Goal: Information Seeking & Learning: Find specific fact

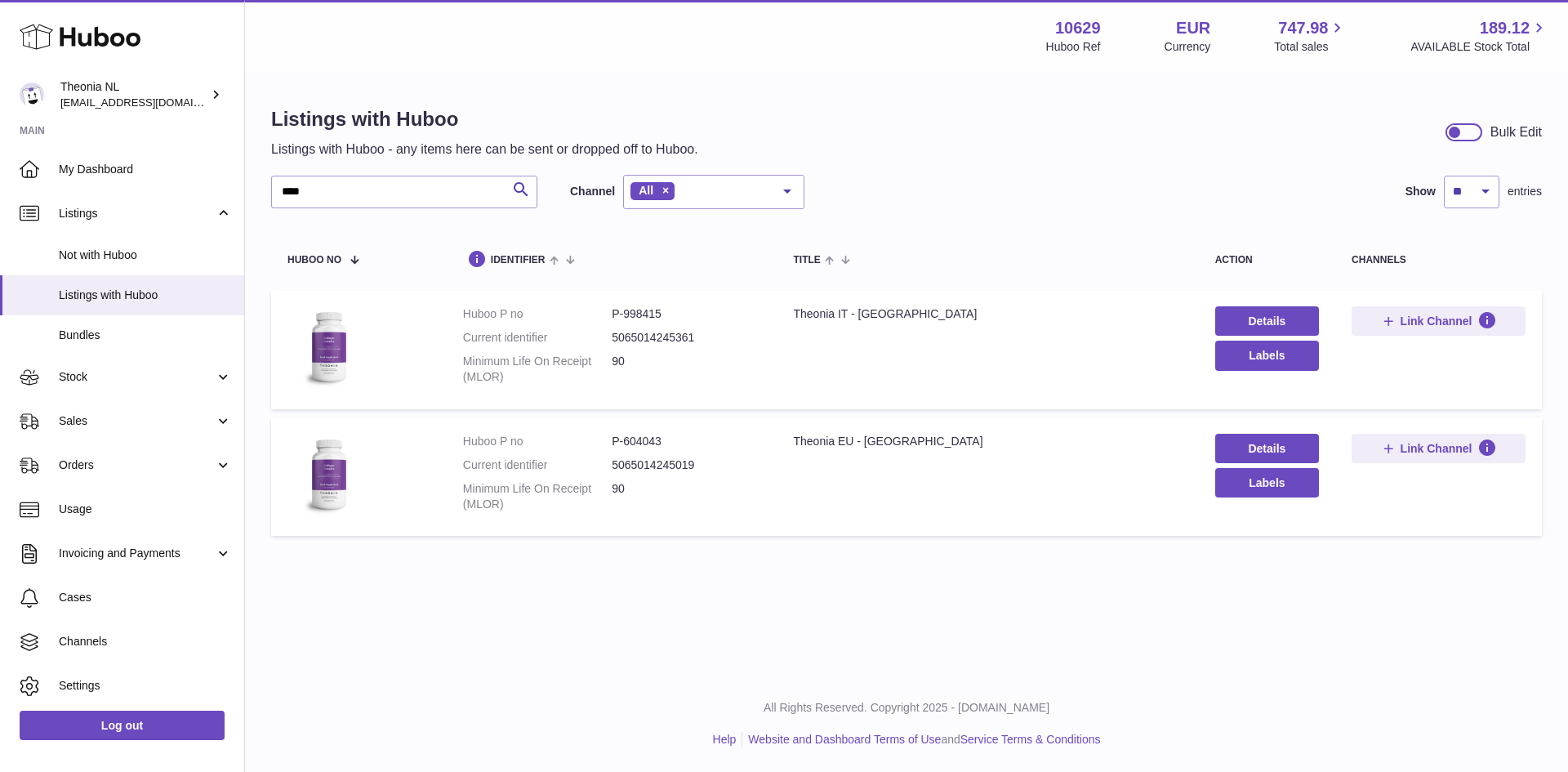
click at [259, 200] on div "Listings with Huboo Listings with Huboo - any items here can be sent or dropped…" at bounding box center [906, 326] width 1323 height 504
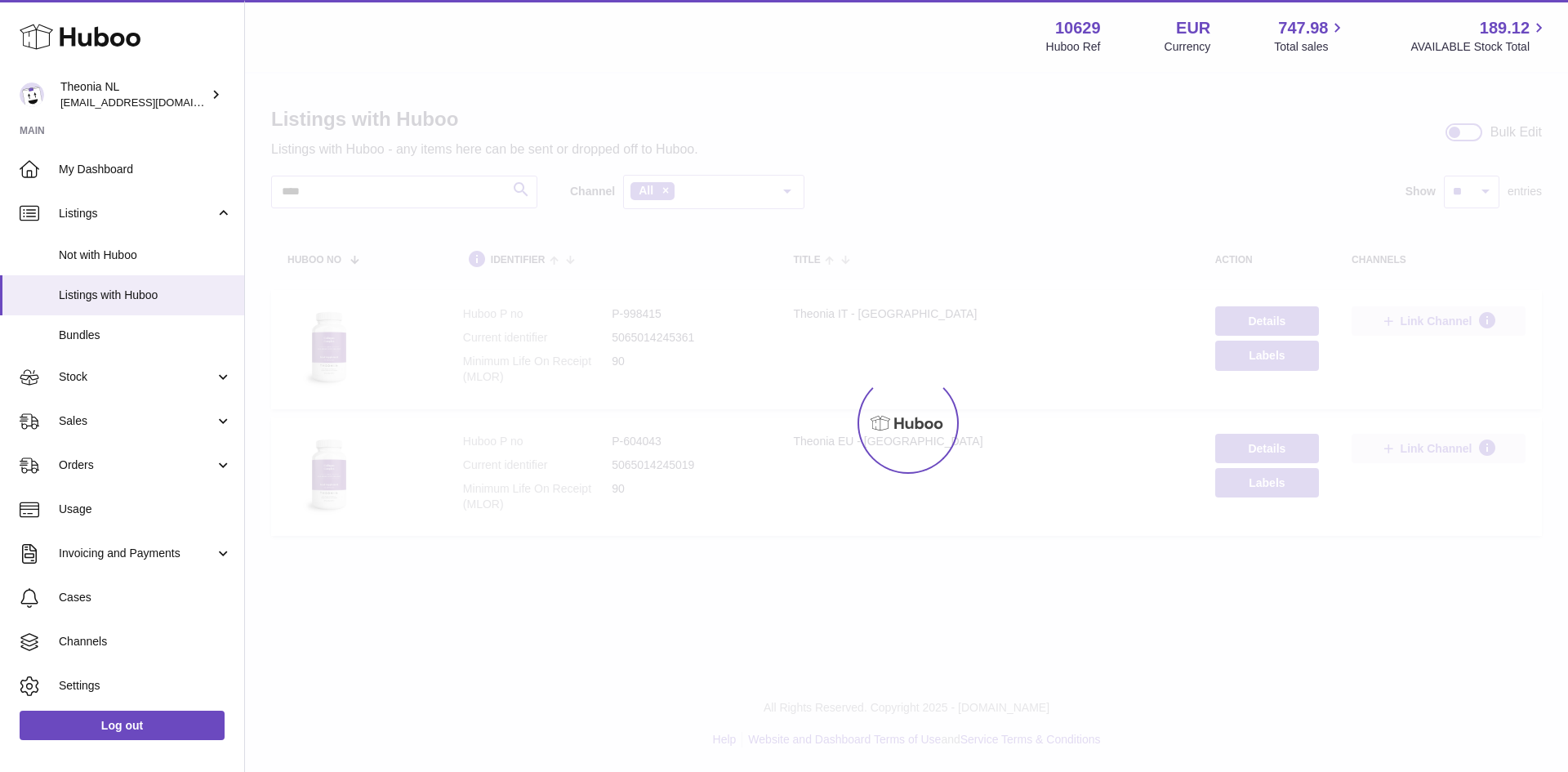
type input "****"
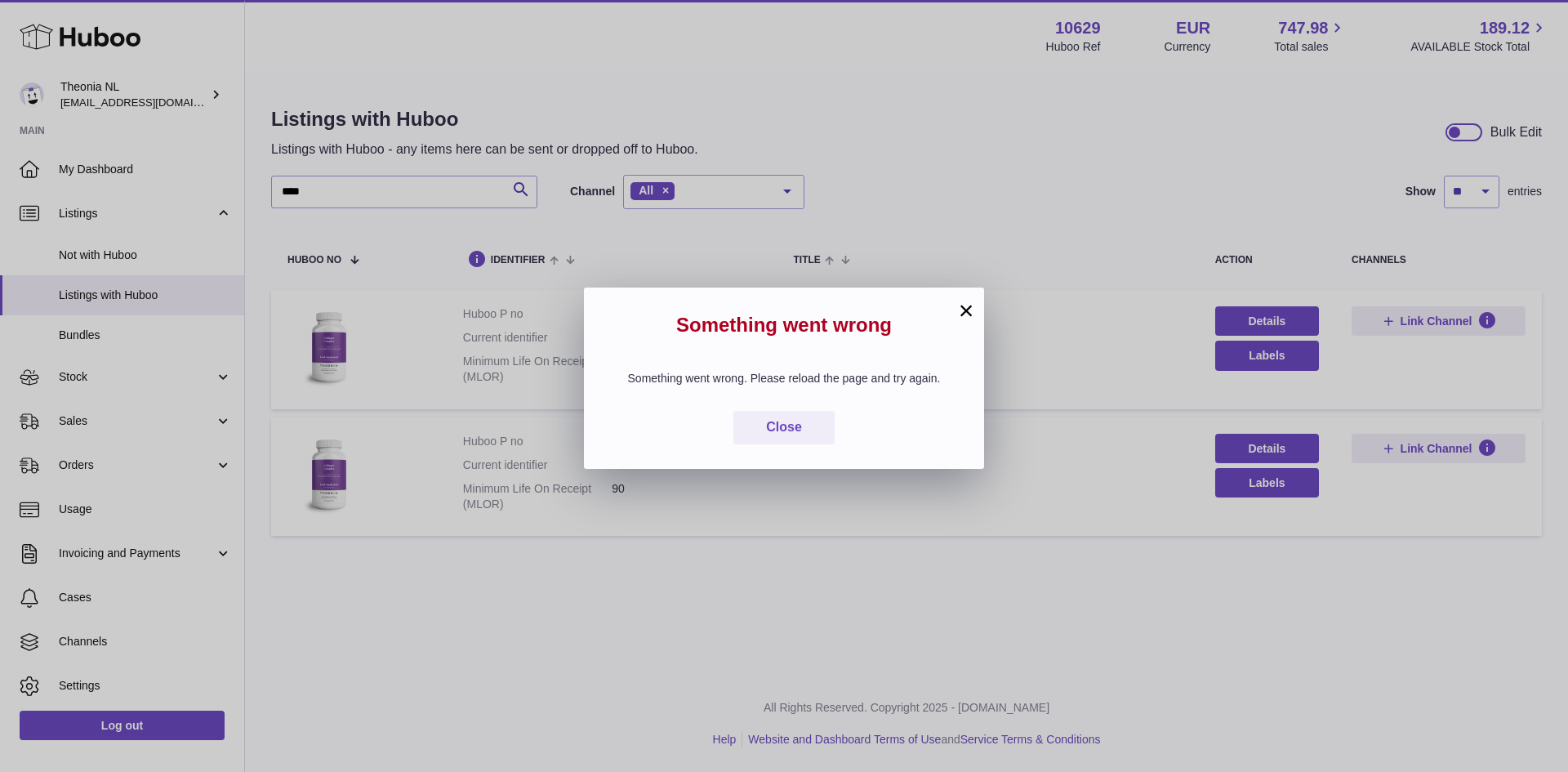
click at [965, 310] on button "×" at bounding box center [965, 310] width 19 height 19
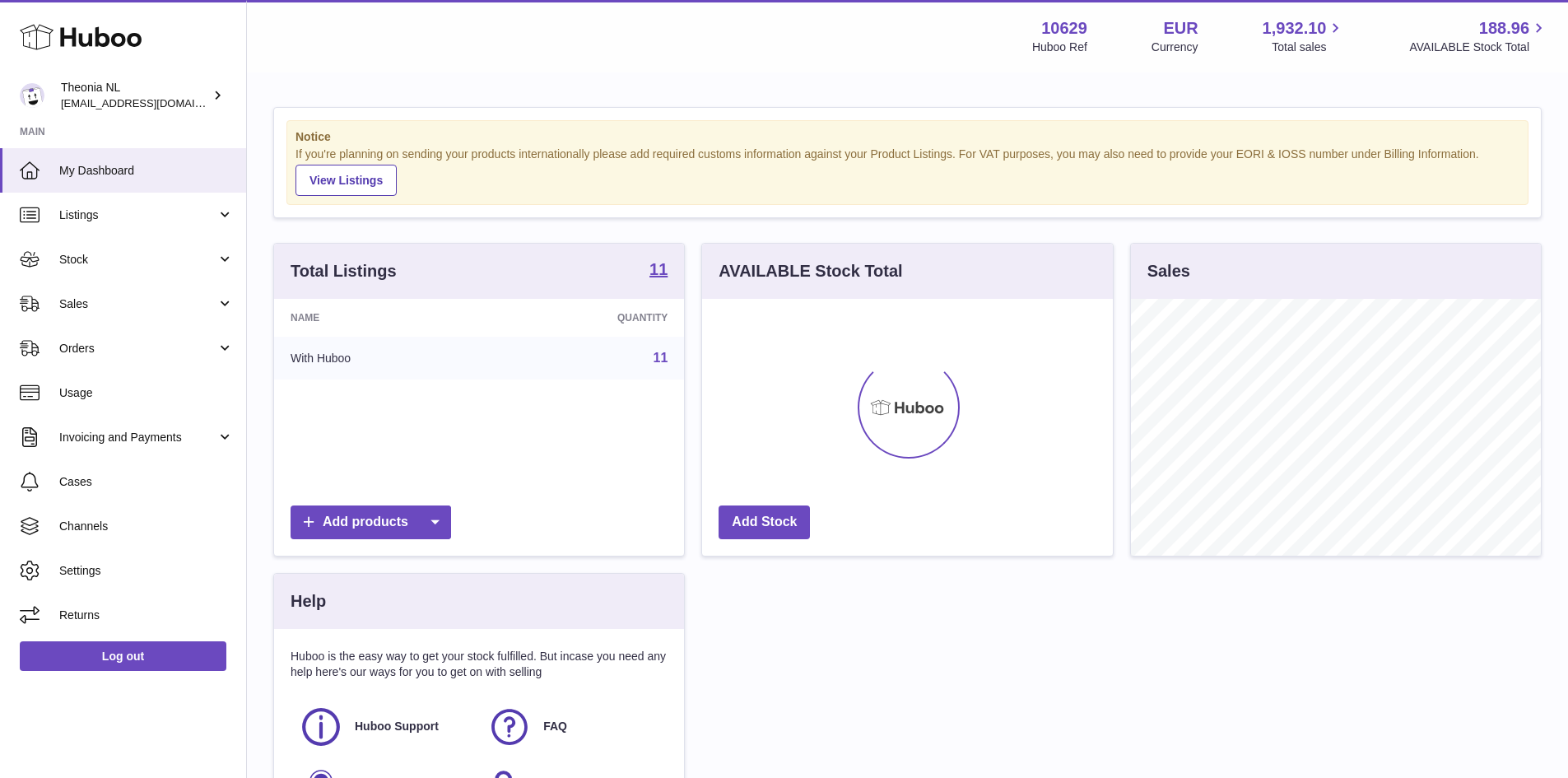
scroll to position [257, 411]
click at [665, 360] on link "11" at bounding box center [661, 357] width 15 height 14
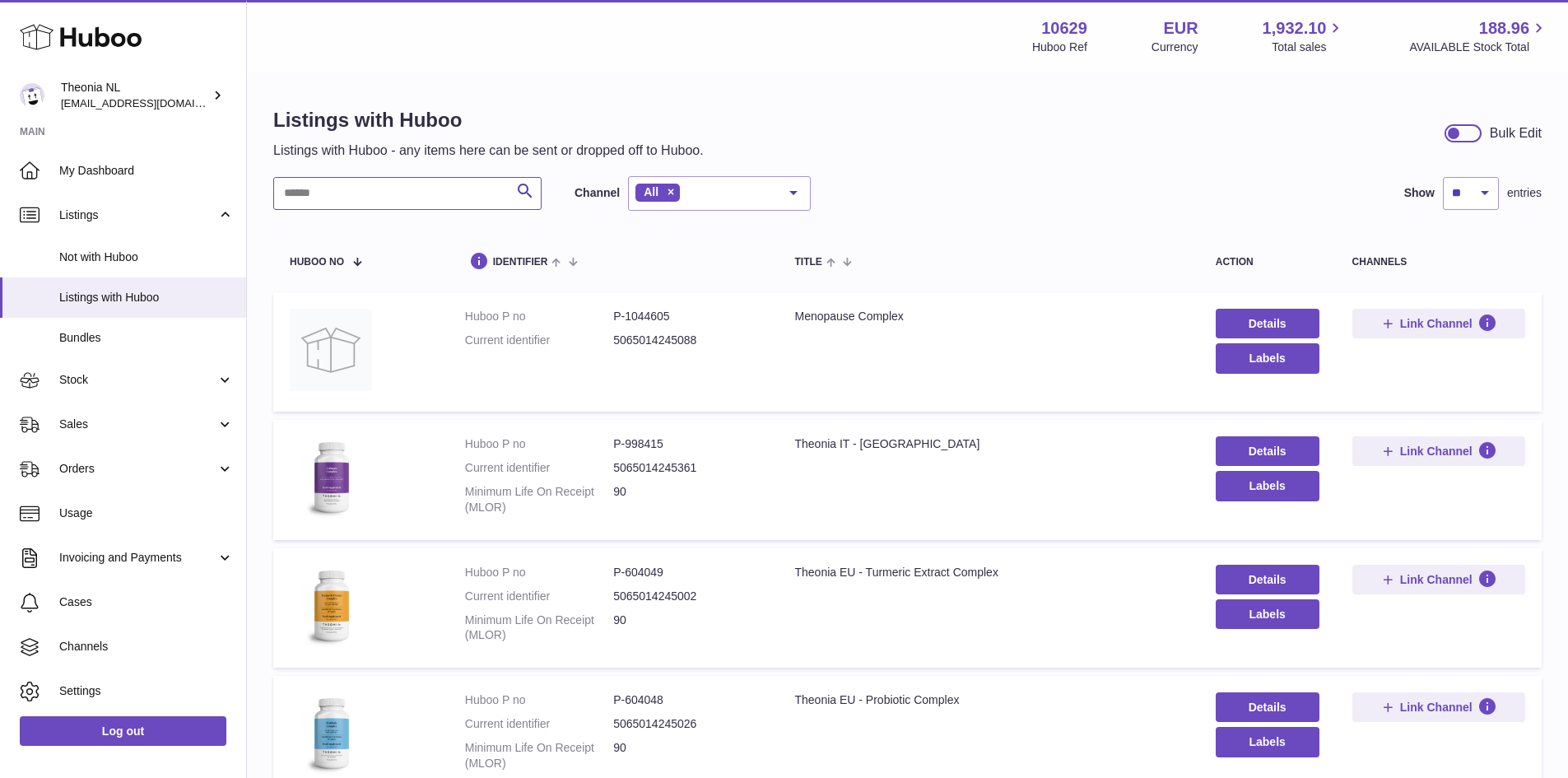
click at [385, 191] on input "text" at bounding box center [407, 192] width 269 height 33
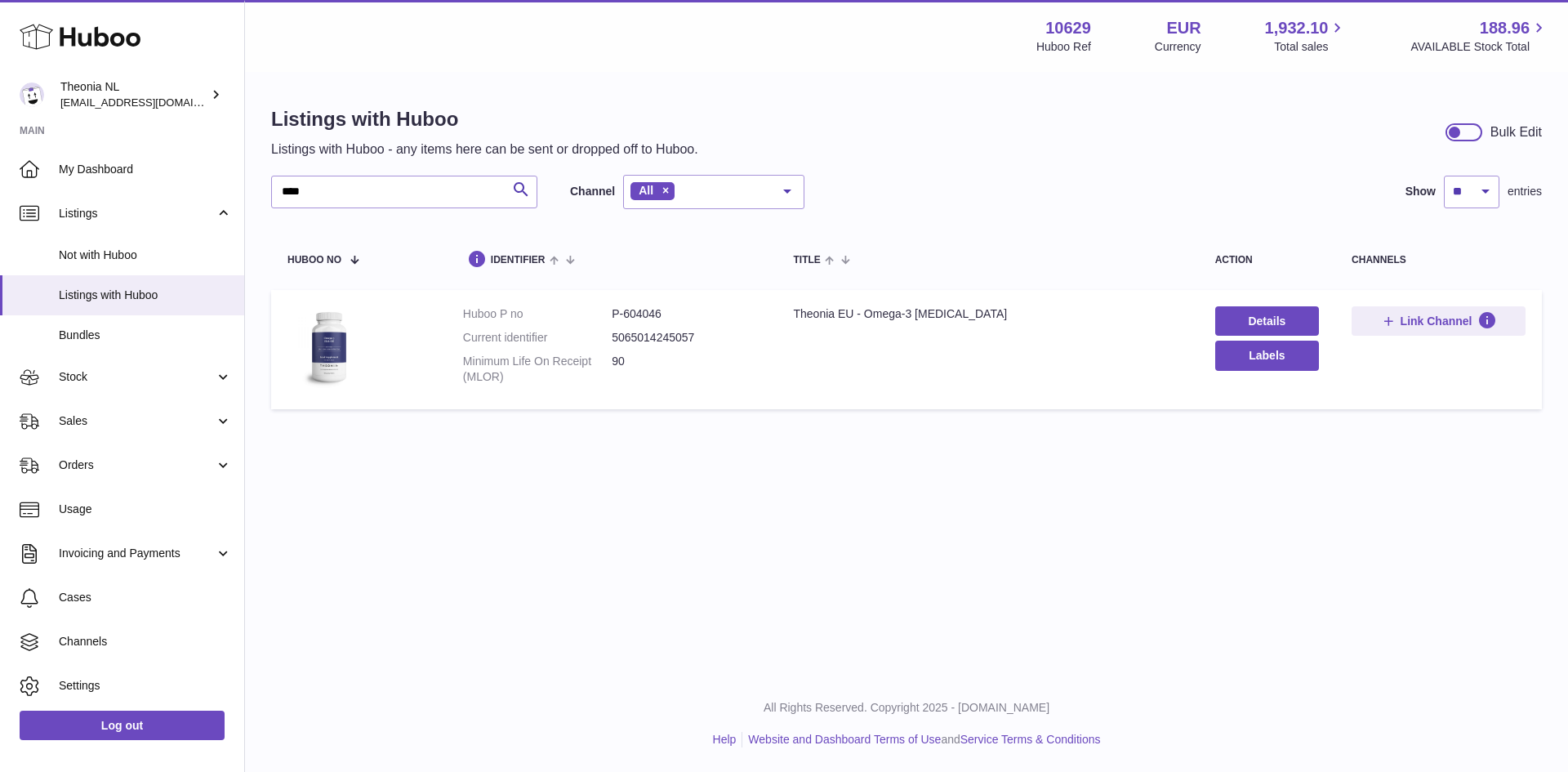
click at [652, 317] on dd "P-604046" at bounding box center [685, 314] width 148 height 16
copy dd "604046"
drag, startPoint x: 326, startPoint y: 195, endPoint x: 282, endPoint y: 204, distance: 44.9
click at [282, 204] on input "****" at bounding box center [404, 191] width 266 height 32
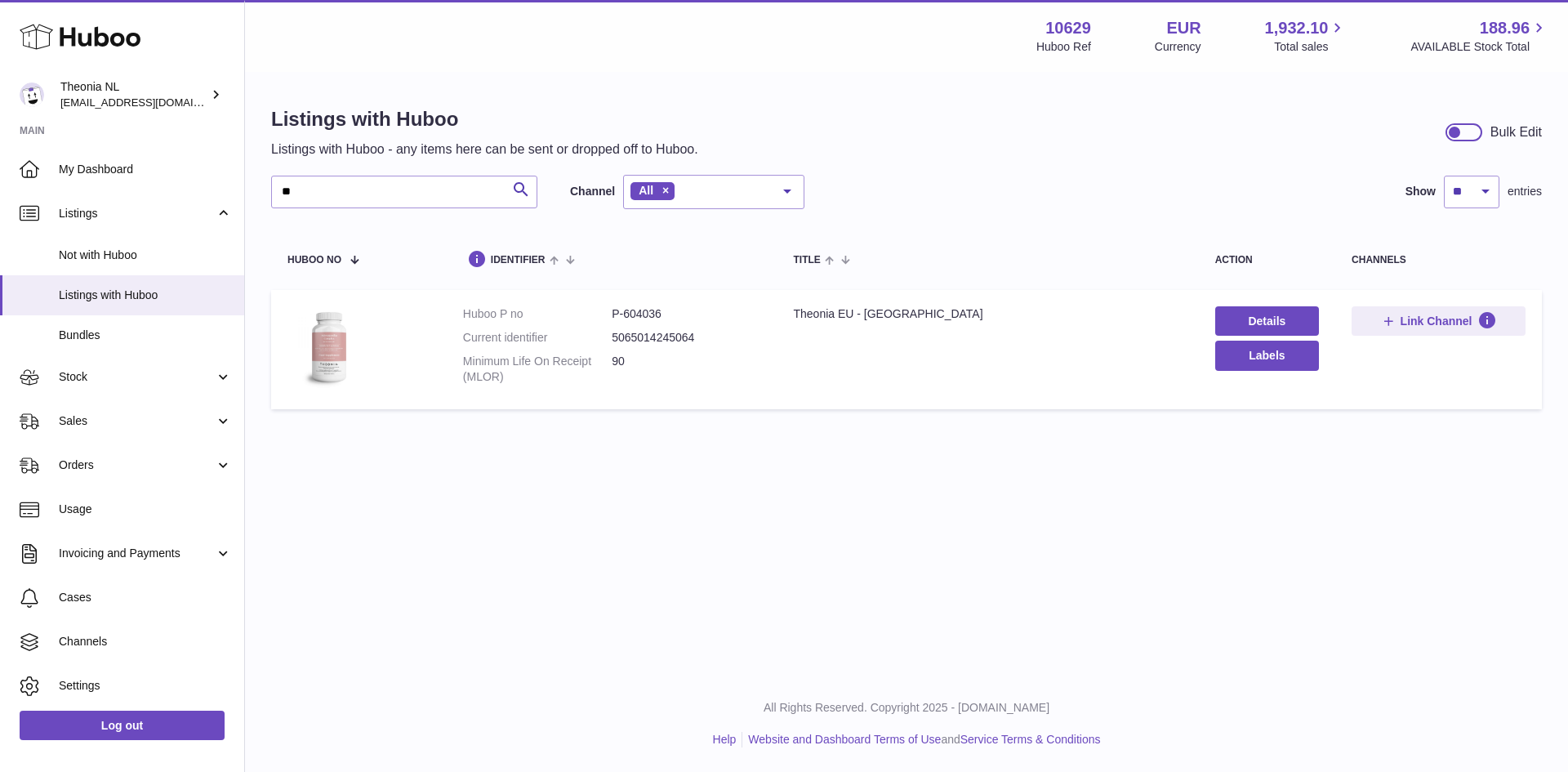
click at [649, 315] on dd "P-604036" at bounding box center [685, 314] width 148 height 16
copy dd "604036"
drag, startPoint x: 312, startPoint y: 189, endPoint x: 272, endPoint y: 192, distance: 40.1
click at [272, 192] on input "**" at bounding box center [404, 191] width 266 height 32
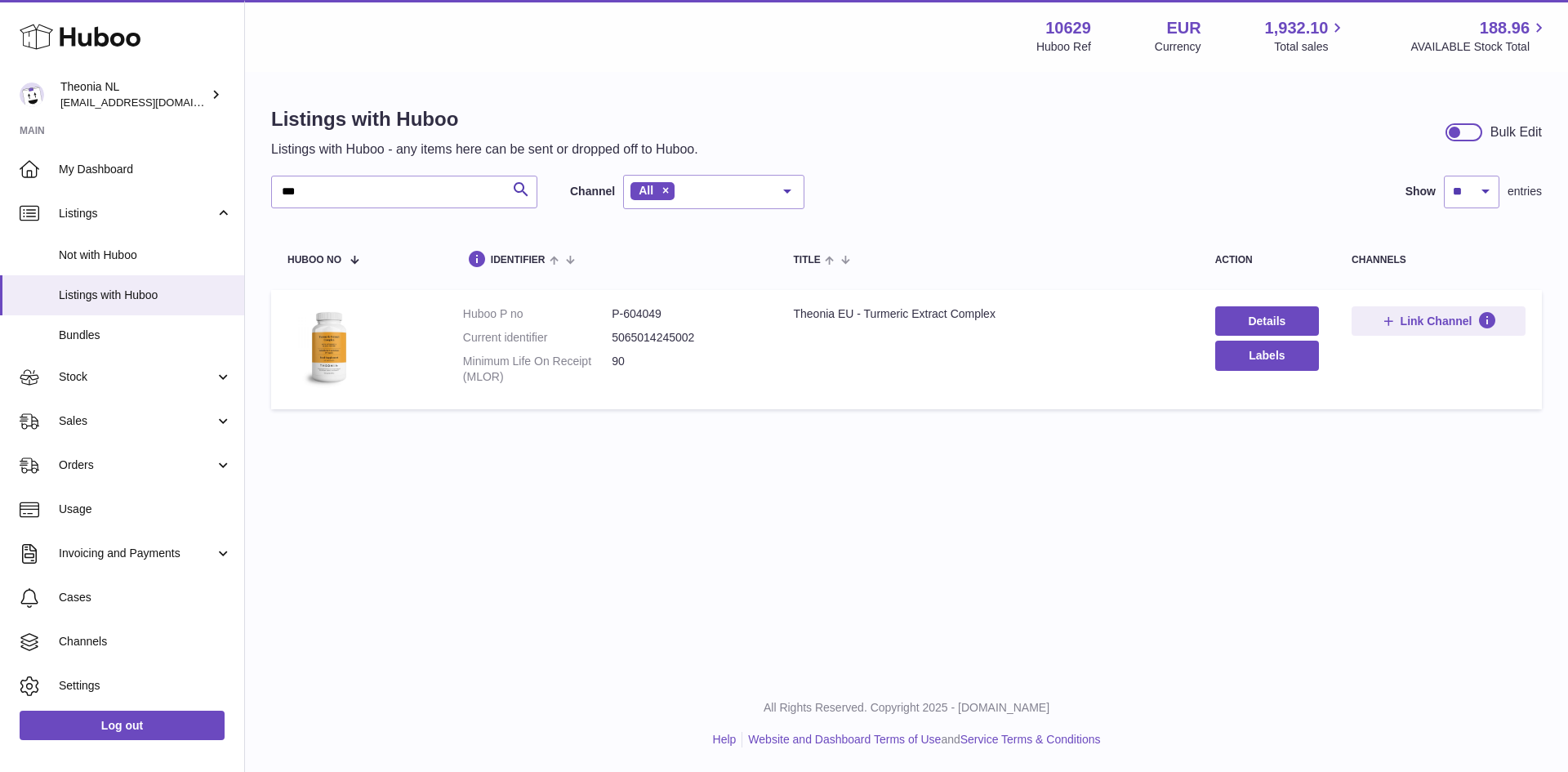
click at [645, 313] on dd "P-604049" at bounding box center [685, 314] width 148 height 16
copy dd "604049"
drag, startPoint x: 387, startPoint y: 196, endPoint x: 281, endPoint y: 209, distance: 106.8
click at [281, 209] on div "*** Search Channel All All eBay Amazon Shopify Woocommerce Etsy No elements fou…" at bounding box center [906, 296] width 1270 height 243
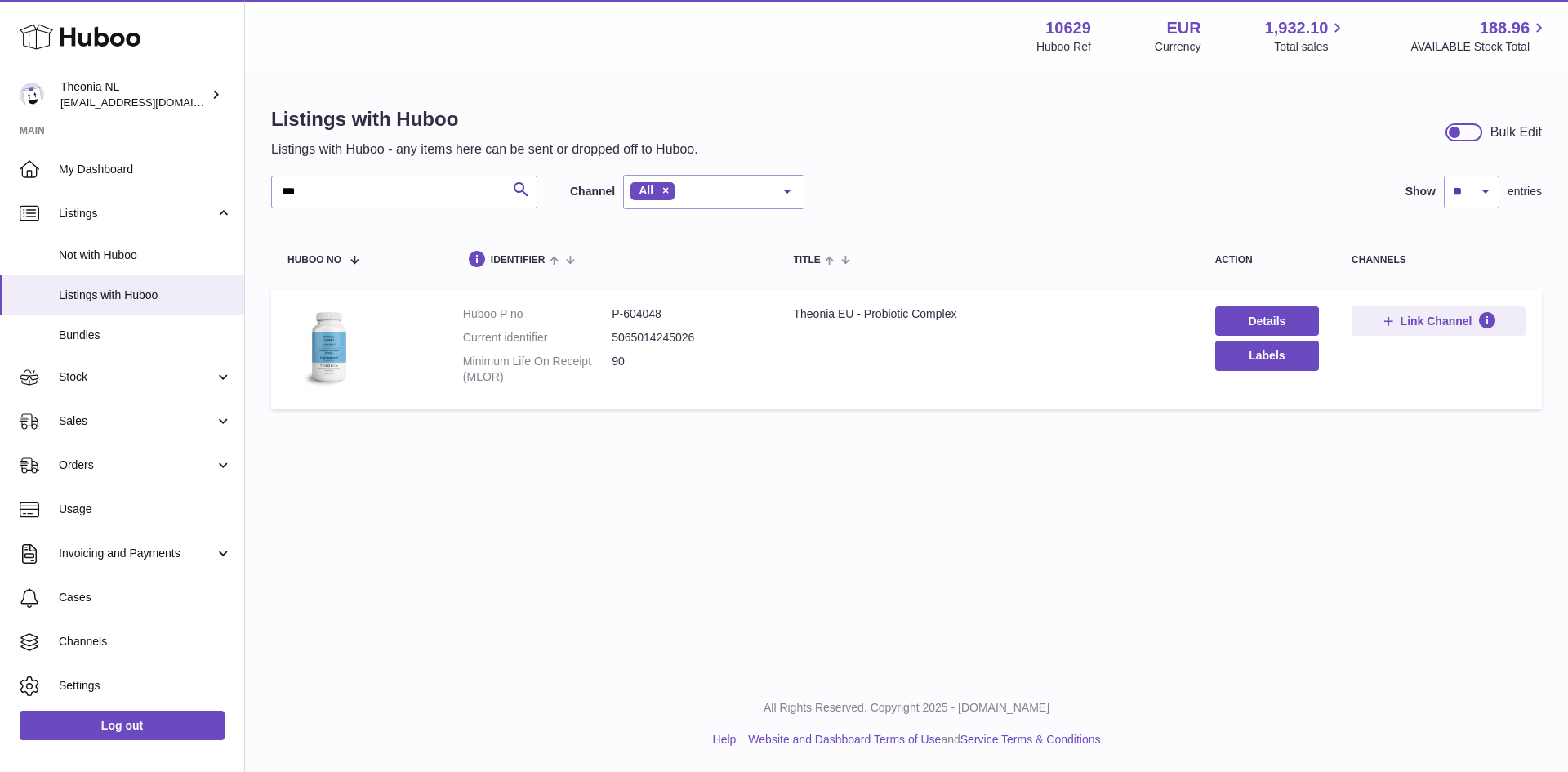
click at [652, 314] on dd "P-604048" at bounding box center [685, 314] width 148 height 16
copy dd "604048"
drag, startPoint x: 336, startPoint y: 196, endPoint x: 247, endPoint y: 214, distance: 90.8
click at [247, 214] on div "Listings with Huboo Listings with Huboo - any items here can be sent or dropped…" at bounding box center [906, 262] width 1323 height 376
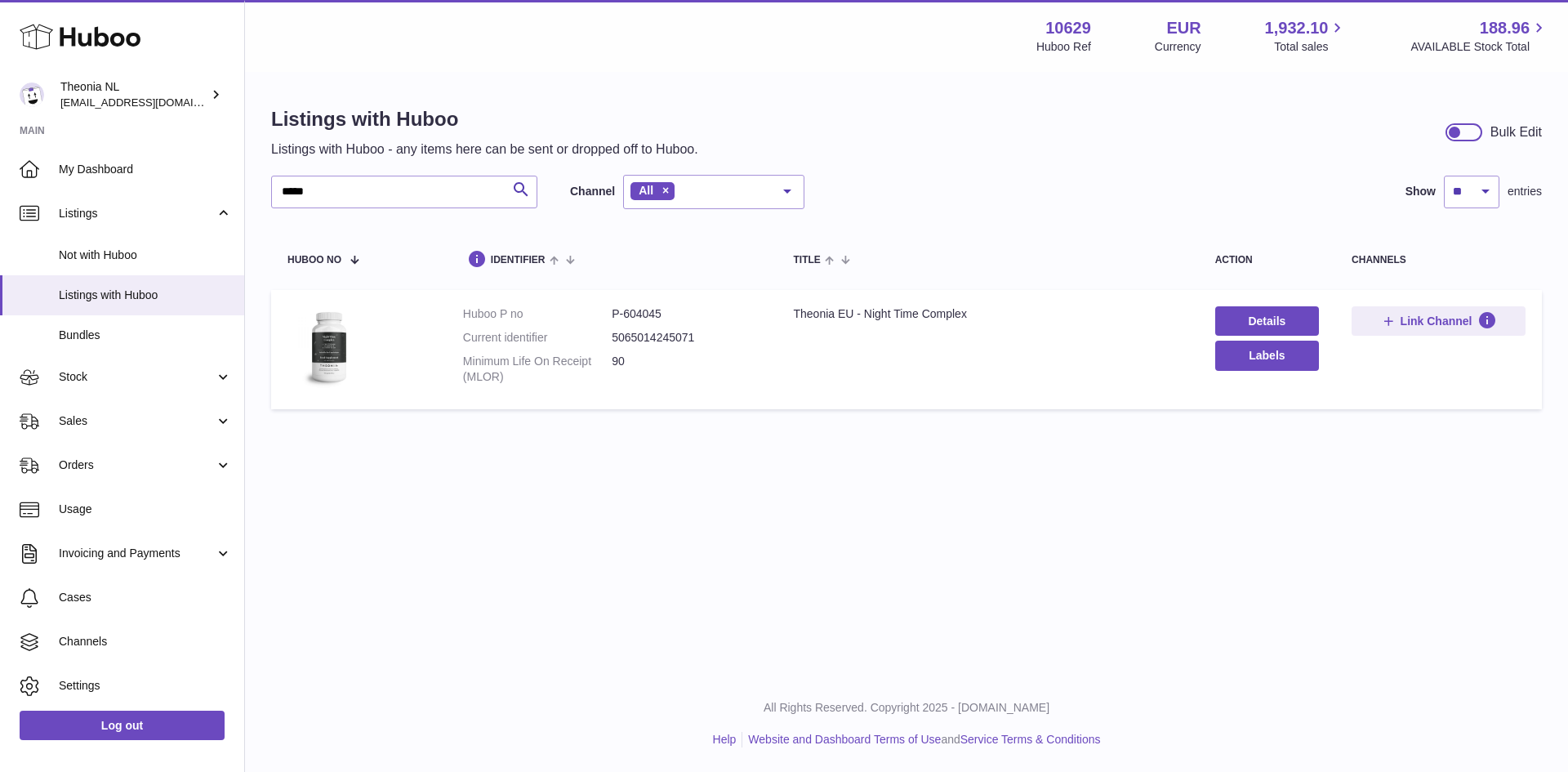
click at [642, 315] on dd "P-604045" at bounding box center [685, 314] width 148 height 16
copy dd "604045"
drag, startPoint x: 319, startPoint y: 198, endPoint x: 268, endPoint y: 200, distance: 51.0
click at [268, 200] on div "Listings with Huboo Listings with Huboo - any items here can be sent or dropped…" at bounding box center [906, 262] width 1323 height 376
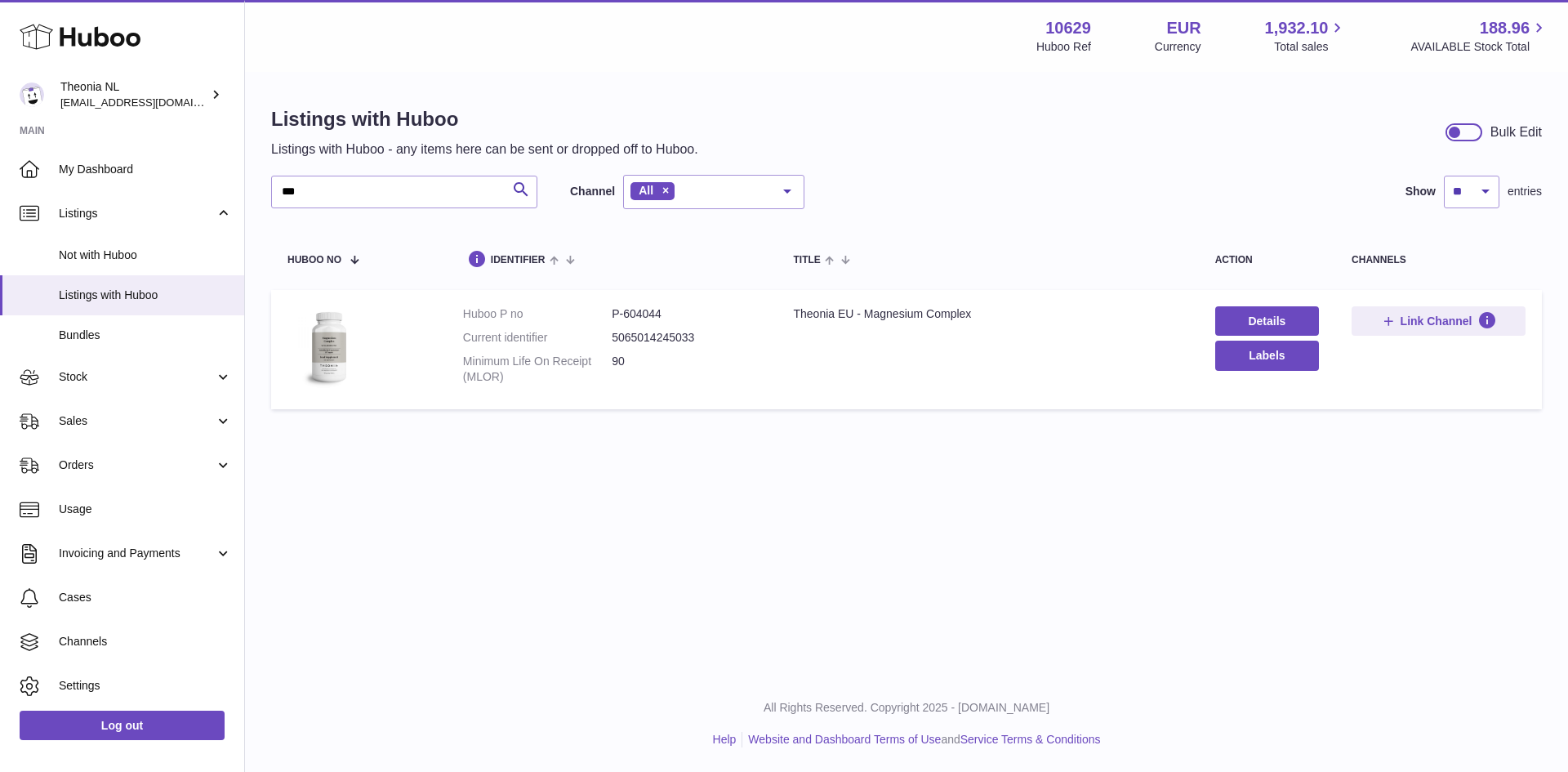
click at [652, 314] on dd "P-604044" at bounding box center [685, 314] width 148 height 16
copy dd "604044"
drag, startPoint x: 349, startPoint y: 196, endPoint x: 227, endPoint y: 206, distance: 122.4
click at [227, 206] on div "Huboo Theonia NL internalAdmin-10629@internal.huboo.com Main My Dashboard Listi…" at bounding box center [784, 386] width 1568 height 772
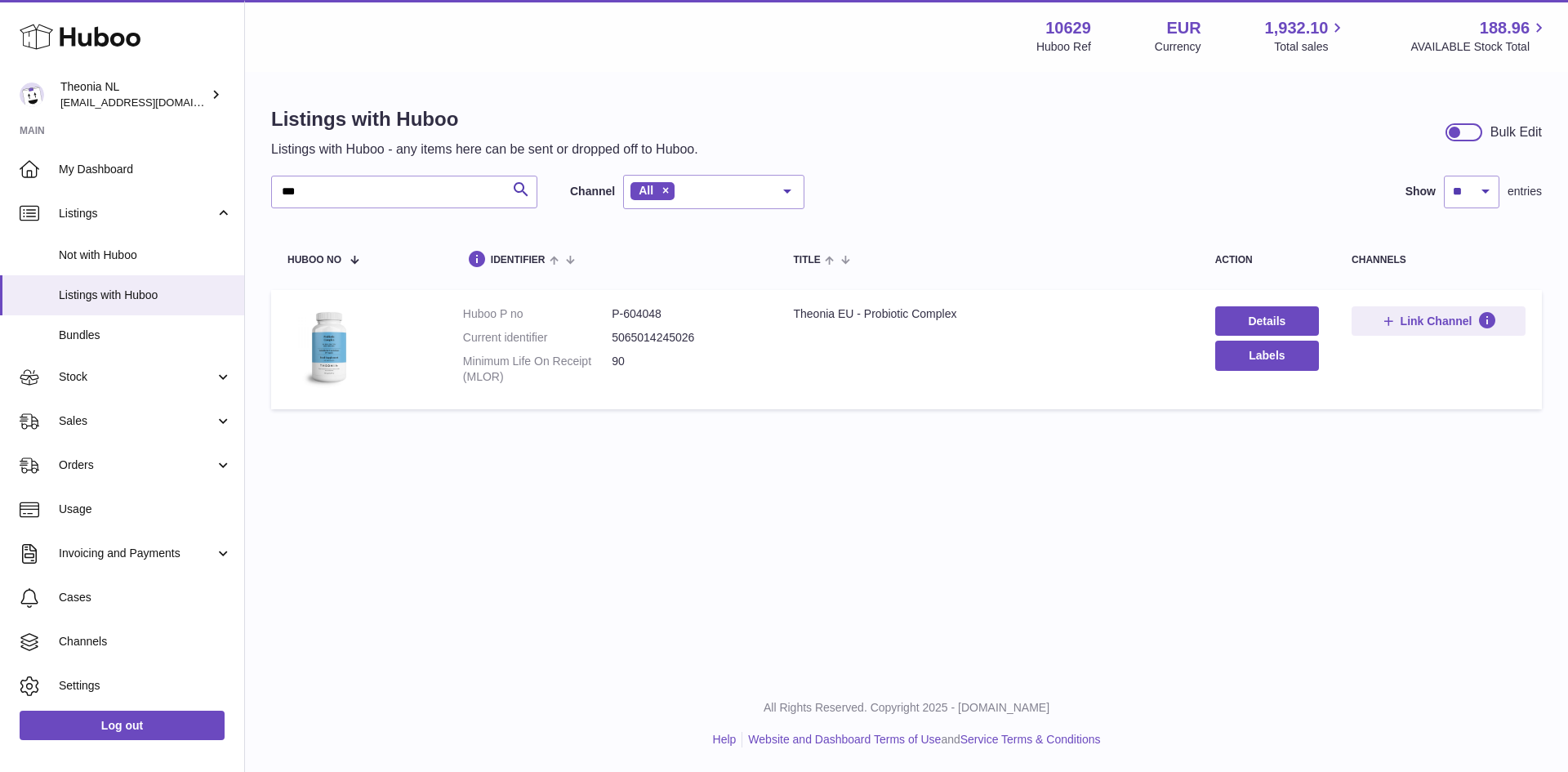
click at [639, 311] on dd "P-604048" at bounding box center [685, 314] width 148 height 16
copy dd "604048"
drag, startPoint x: 332, startPoint y: 189, endPoint x: 247, endPoint y: 179, distance: 85.6
click at [247, 179] on div "Listings with Huboo Listings with Huboo - any items here can be sent or dropped…" at bounding box center [906, 262] width 1323 height 376
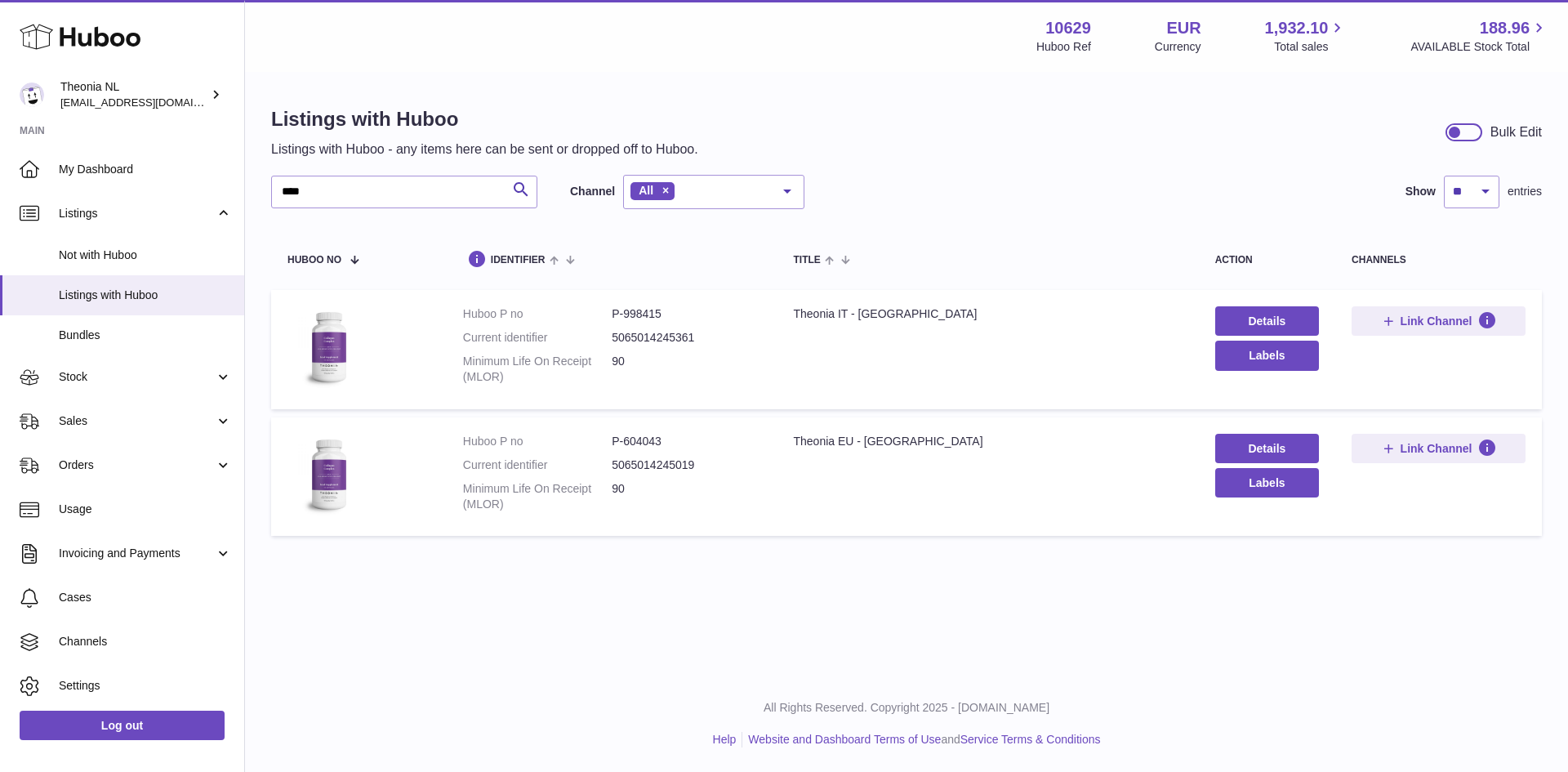
click at [647, 319] on dd "P-998415" at bounding box center [685, 314] width 148 height 16
copy dd "998415"
drag, startPoint x: 318, startPoint y: 194, endPoint x: 186, endPoint y: 216, distance: 133.8
click at [186, 216] on div "Huboo Theonia NL internalAdmin-10629@internal.huboo.com Main My Dashboard Listi…" at bounding box center [784, 386] width 1568 height 772
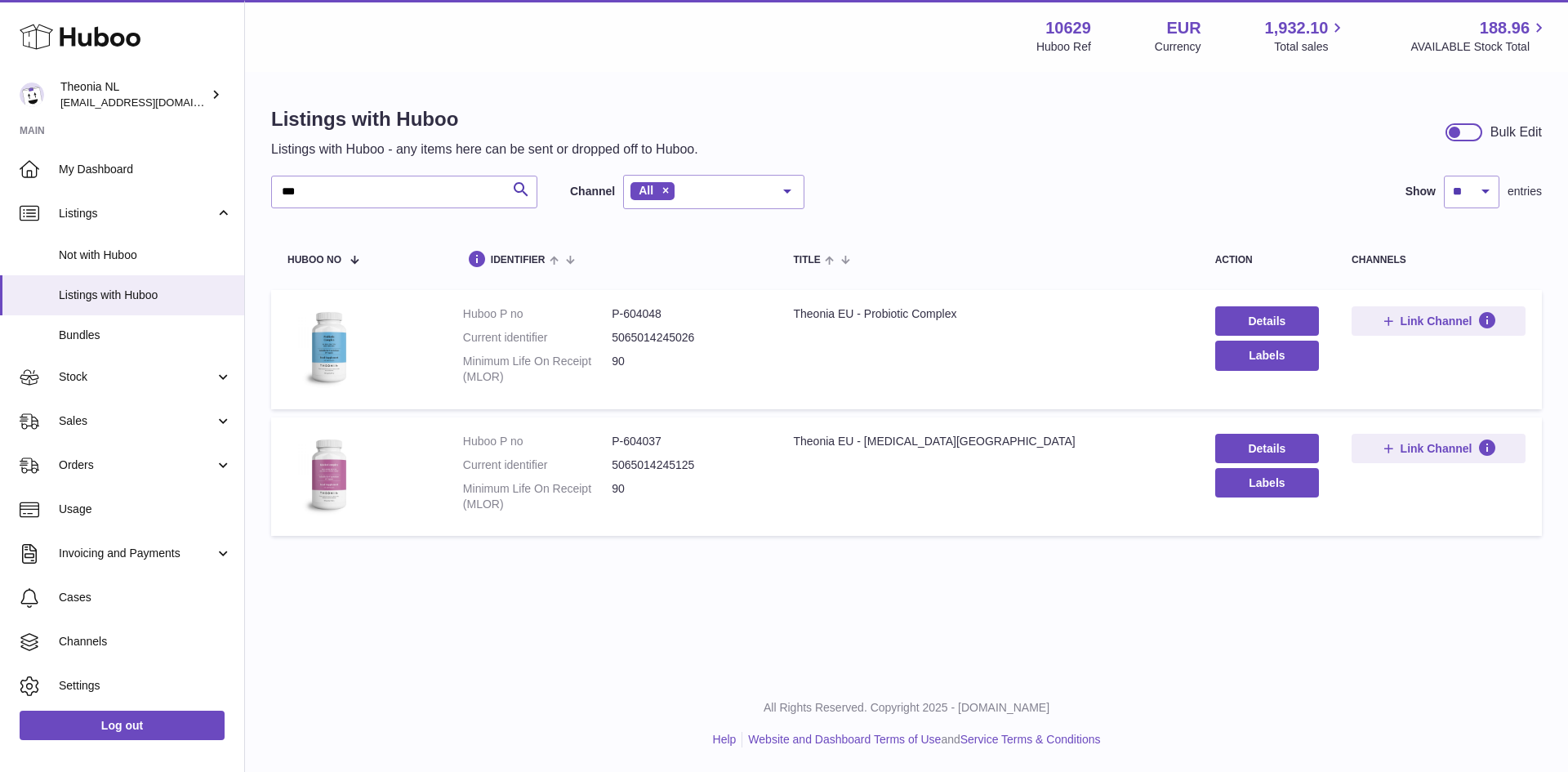
click at [637, 442] on dd "P-604037" at bounding box center [685, 441] width 148 height 16
copy dd "604037"
drag, startPoint x: 303, startPoint y: 191, endPoint x: 274, endPoint y: 183, distance: 30.1
click at [274, 183] on input "***" at bounding box center [404, 191] width 266 height 32
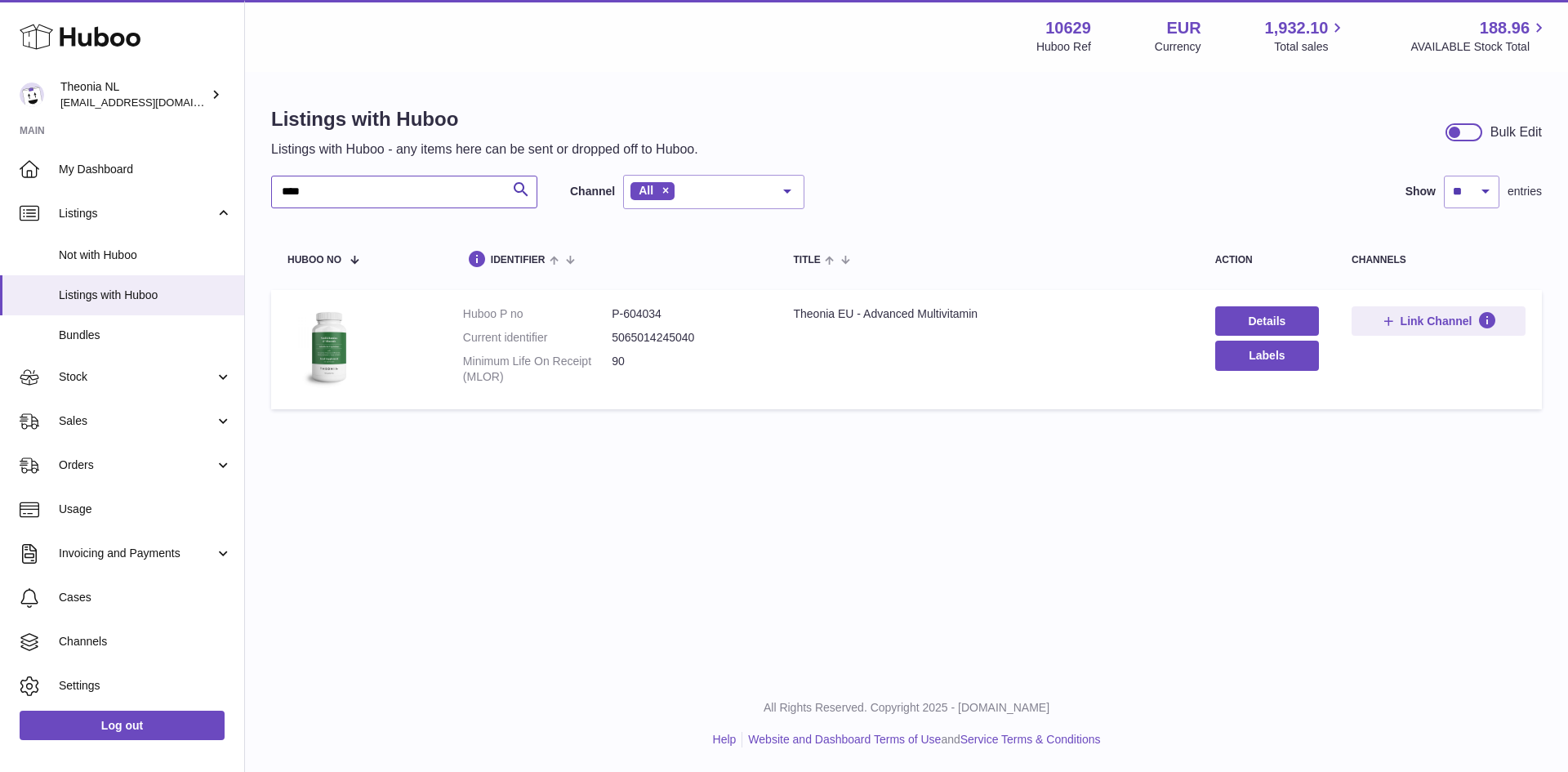
type input "****"
click at [650, 315] on dd "P-604034" at bounding box center [685, 314] width 148 height 16
copy dd "604034"
